Goal: Task Accomplishment & Management: Manage account settings

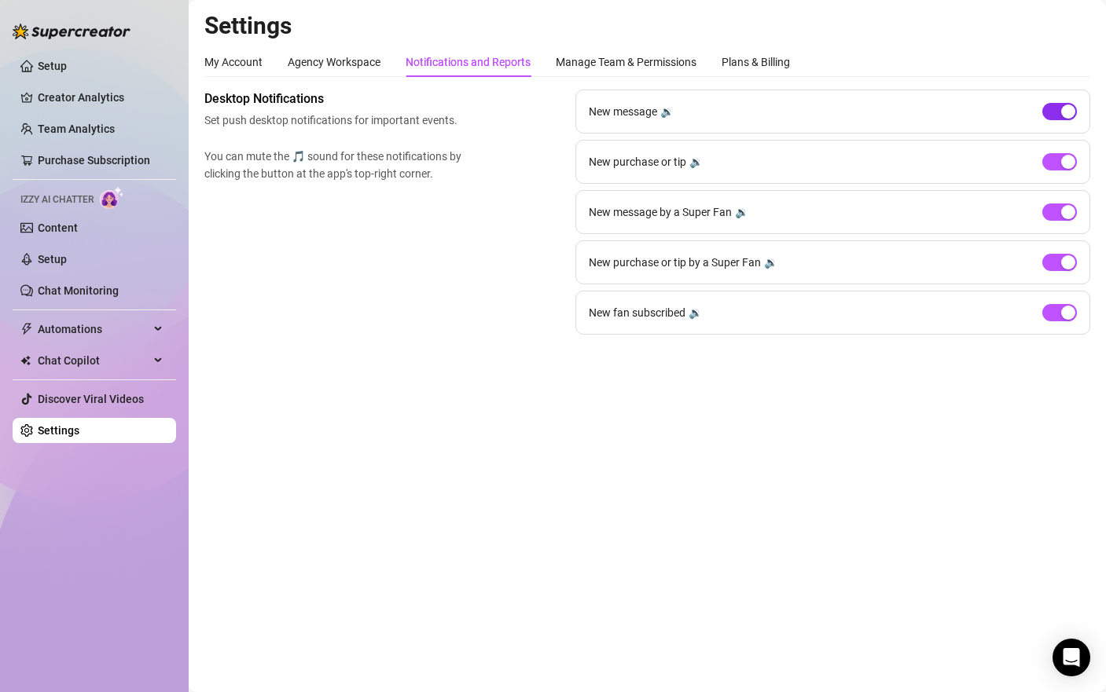
click at [1052, 112] on span "button" at bounding box center [1059, 111] width 35 height 17
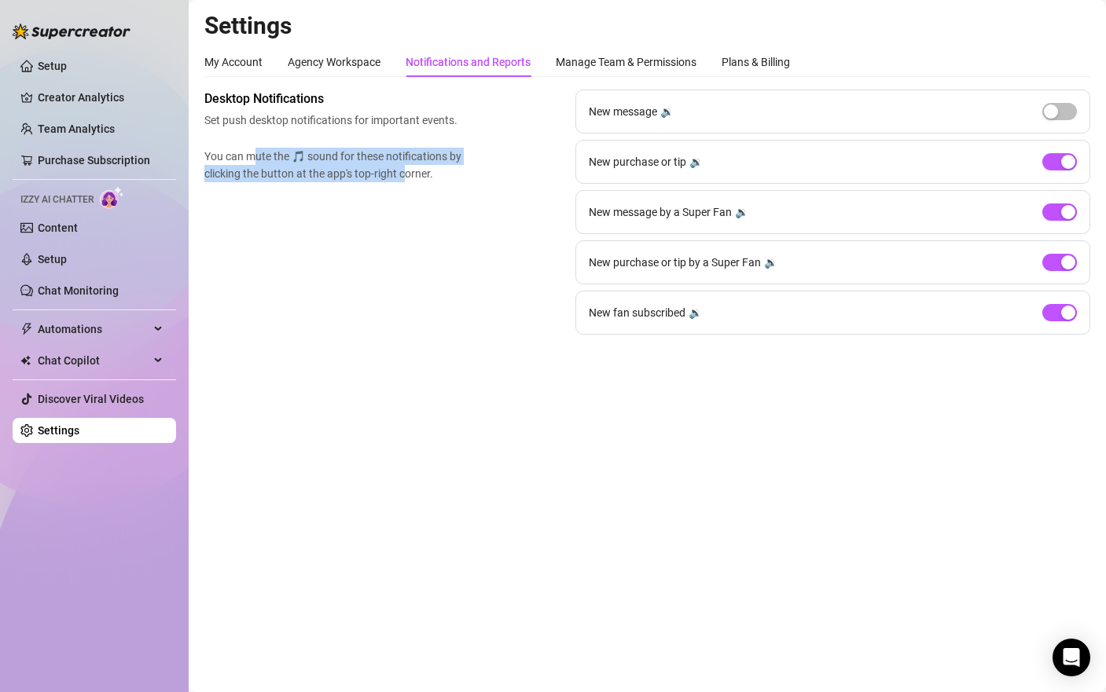
drag, startPoint x: 252, startPoint y: 157, endPoint x: 407, endPoint y: 166, distance: 155.1
click at [407, 166] on span "You can mute the 🎵 sound for these notifications by clicking the button at the …" at bounding box center [336, 165] width 264 height 35
click at [283, 177] on span "You can mute the 🎵 sound for these notifications by clicking the button at the …" at bounding box center [336, 165] width 264 height 35
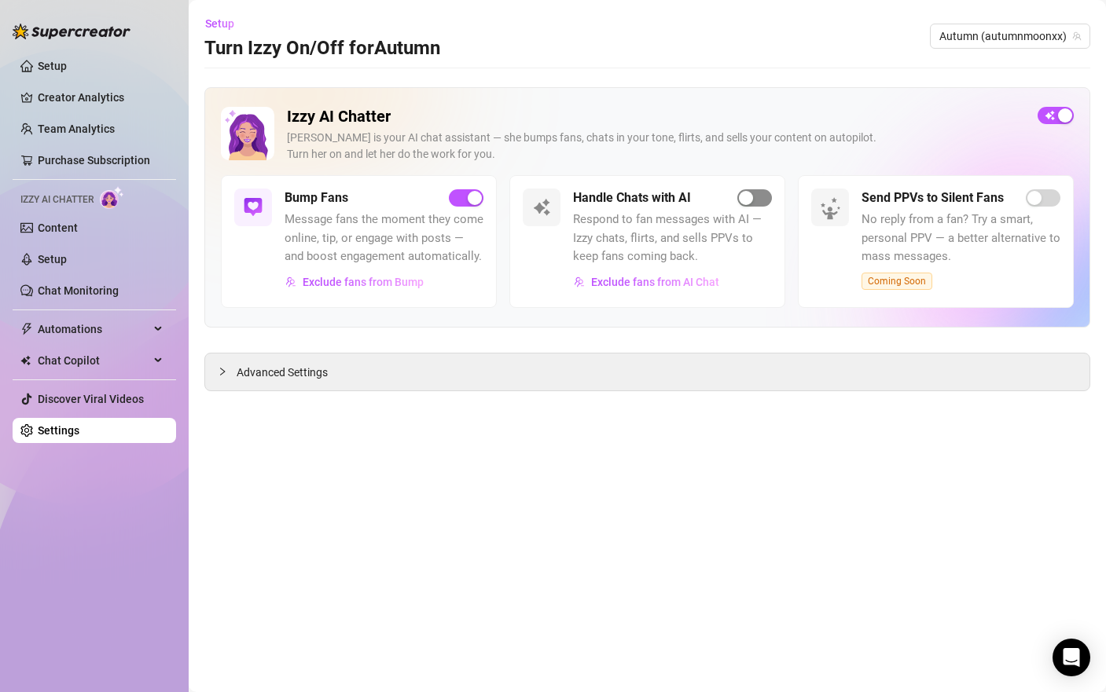
click at [757, 194] on span "button" at bounding box center [754, 197] width 35 height 17
click at [1046, 116] on span "button" at bounding box center [1055, 115] width 36 height 17
click at [1046, 116] on div "button" at bounding box center [1046, 115] width 14 height 14
click at [754, 197] on button "button" at bounding box center [754, 197] width 35 height 17
